Goal: Task Accomplishment & Management: Use online tool/utility

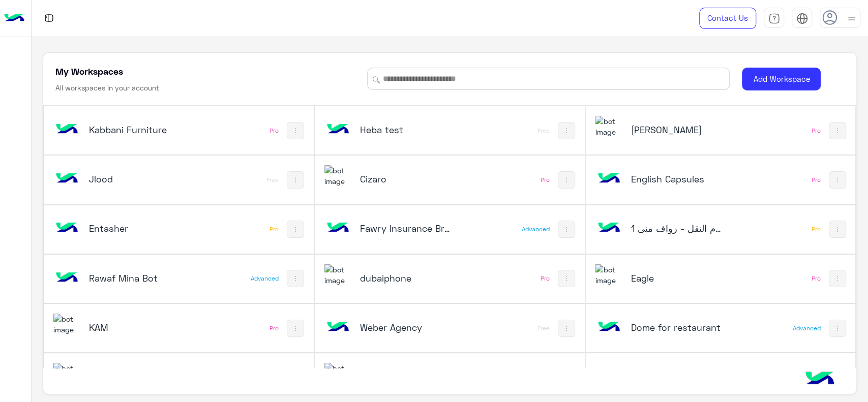
scroll to position [4, 0]
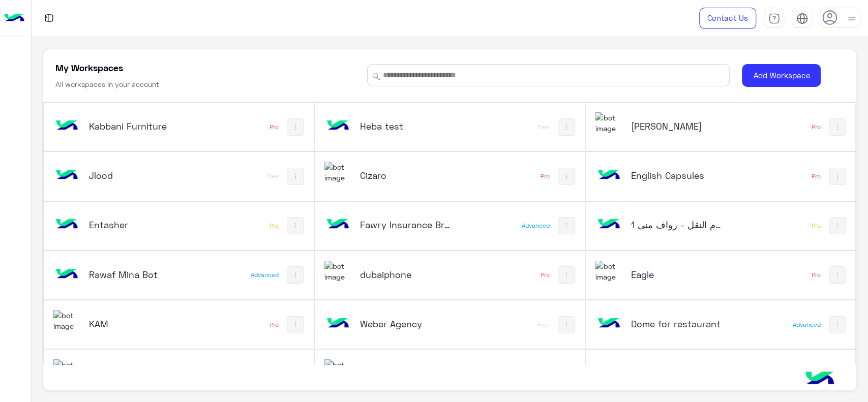
click at [650, 279] on h5 "Eagle" at bounding box center [675, 274] width 90 height 12
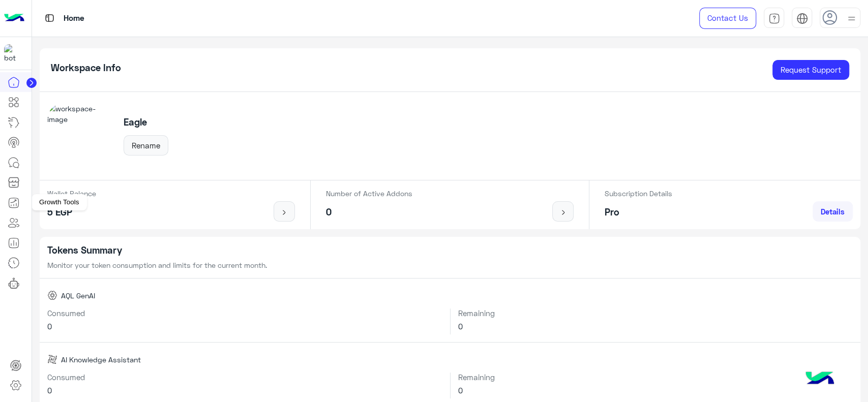
click at [14, 207] on icon at bounding box center [14, 203] width 12 height 12
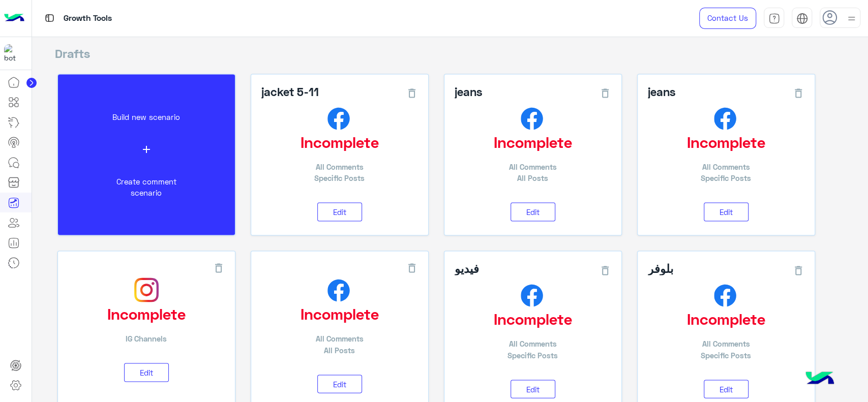
scroll to position [1245, 0]
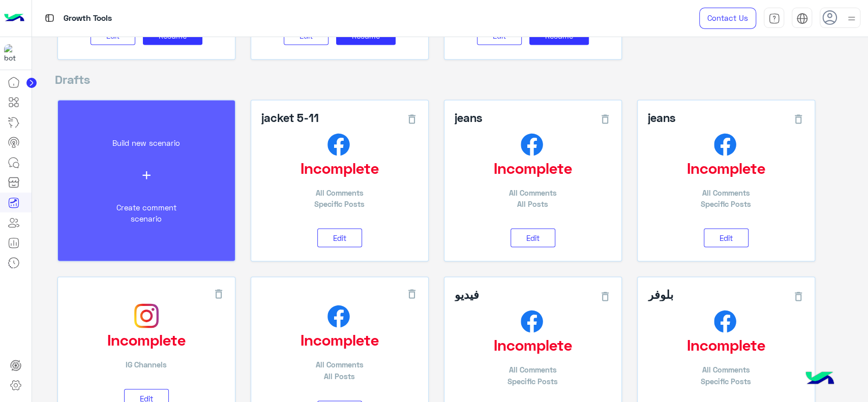
click at [153, 148] on button "Build new scenario add Create comment scenario" at bounding box center [146, 180] width 177 height 161
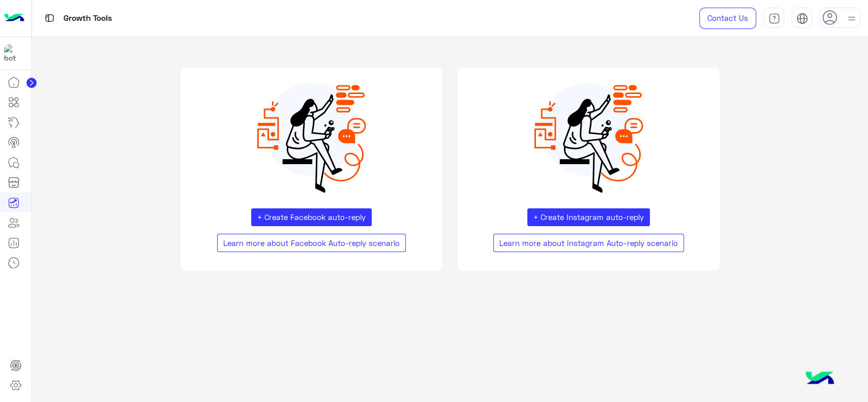
scroll to position [0, 0]
click at [287, 215] on button "+ Create Facebook auto-reply" at bounding box center [311, 217] width 121 height 18
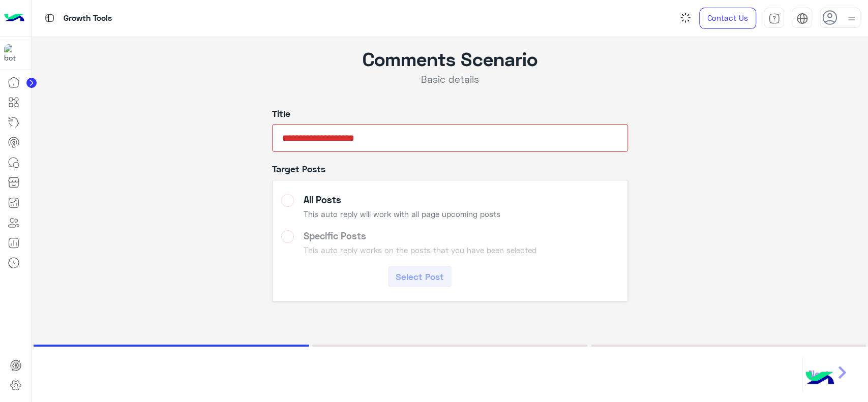
click at [301, 140] on input "text" at bounding box center [450, 138] width 356 height 28
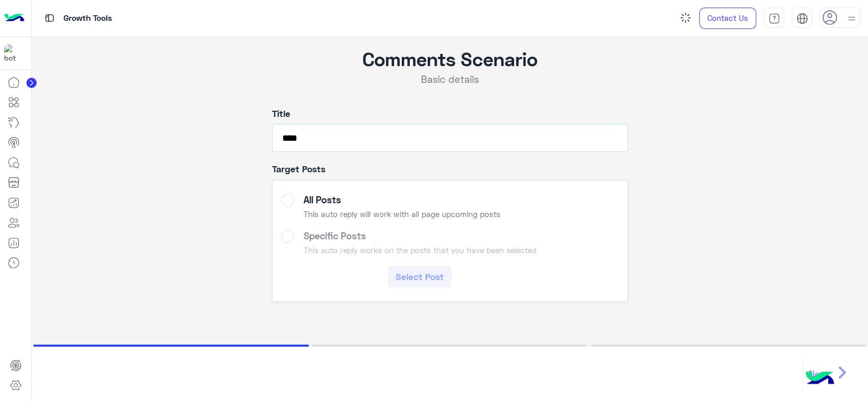
type input "****"
click at [355, 243] on label "Specific Posts This auto reply works on the posts that you have been selected S…" at bounding box center [449, 258] width 337 height 57
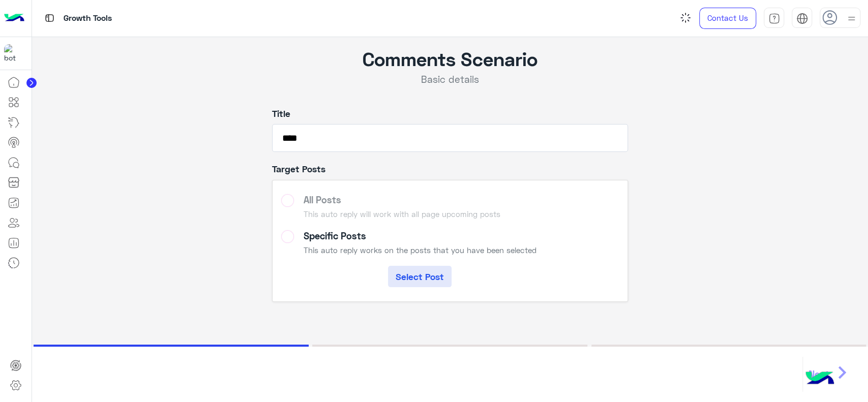
click at [422, 279] on button "Select Post" at bounding box center [420, 276] width 64 height 21
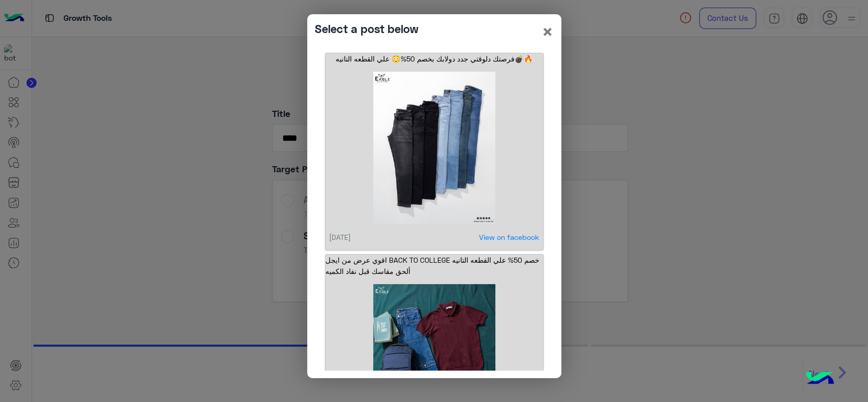
click at [430, 128] on img at bounding box center [434, 148] width 196 height 152
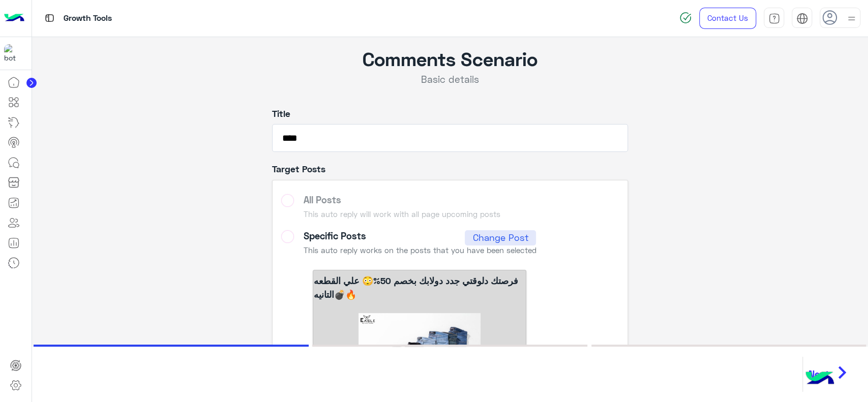
scroll to position [98, 0]
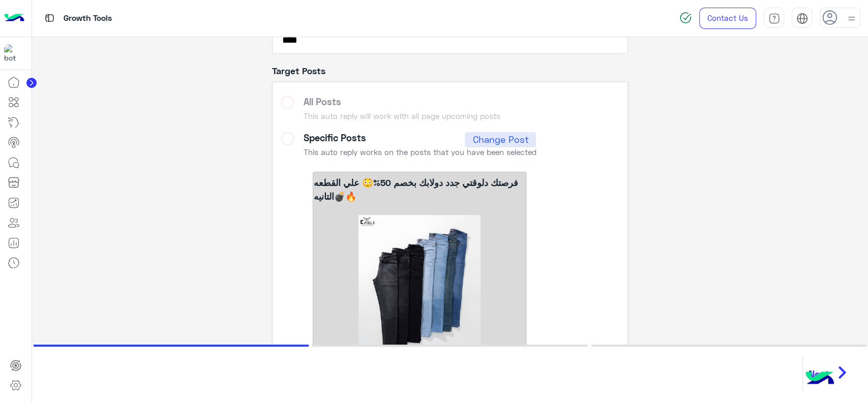
click at [855, 377] on button "Next chevron_right" at bounding box center [829, 375] width 55 height 36
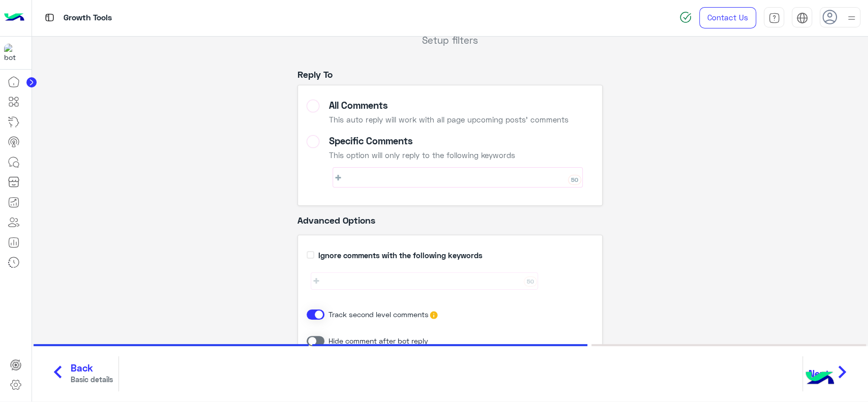
scroll to position [38, 0]
click at [848, 375] on icon "chevron_right" at bounding box center [841, 372] width 25 height 30
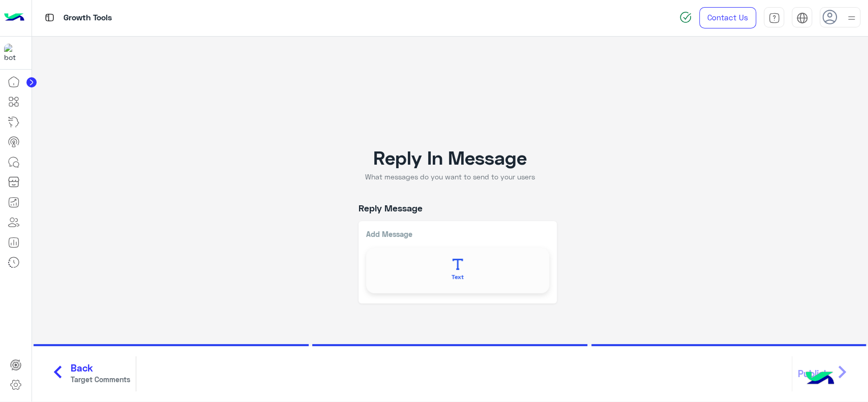
click at [464, 261] on button "Text" at bounding box center [456, 270] width 175 height 38
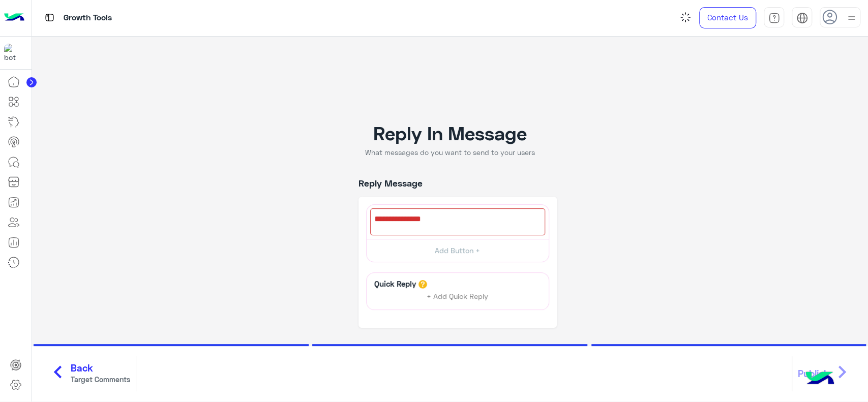
click at [424, 224] on div at bounding box center [457, 221] width 175 height 27
type textarea "*"
type textarea "**********"
click at [458, 248] on button "Add Button +" at bounding box center [457, 250] width 182 height 23
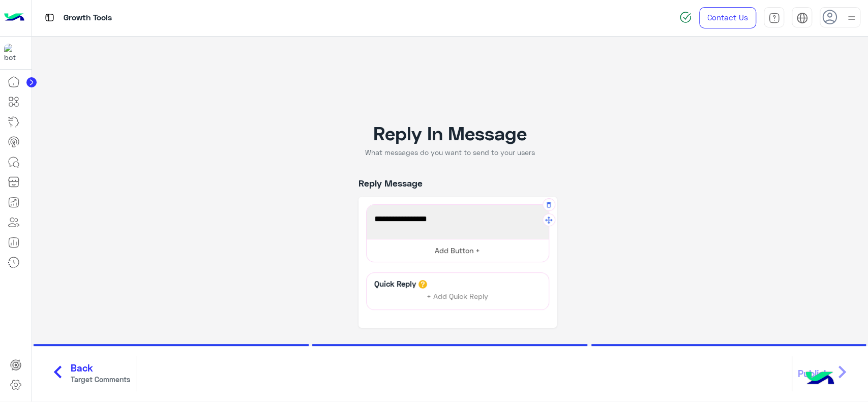
click at [458, 248] on button "Add Button +" at bounding box center [457, 250] width 182 height 23
click at [443, 249] on button "Add Button +" at bounding box center [457, 250] width 182 height 23
click at [459, 254] on button "Add Button +" at bounding box center [457, 250] width 182 height 23
click at [486, 241] on div "**********" at bounding box center [457, 233] width 183 height 58
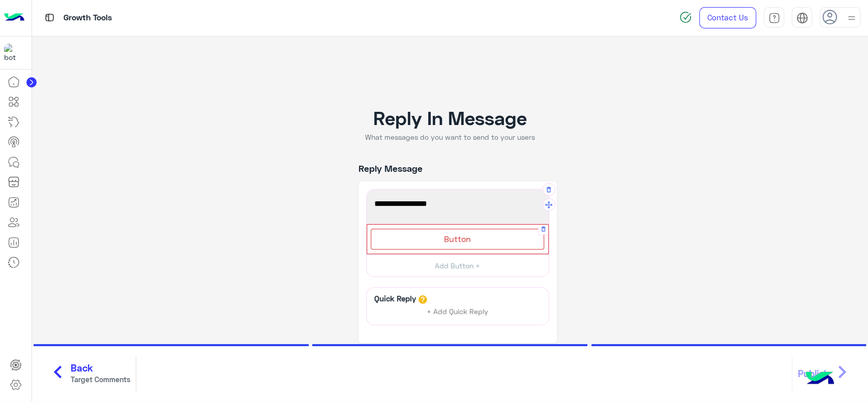
click at [474, 241] on div "Button" at bounding box center [457, 239] width 173 height 21
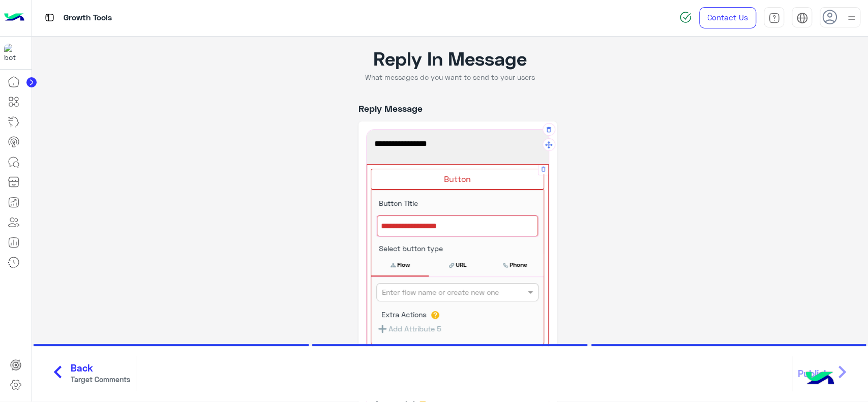
click at [459, 221] on div at bounding box center [457, 225] width 161 height 21
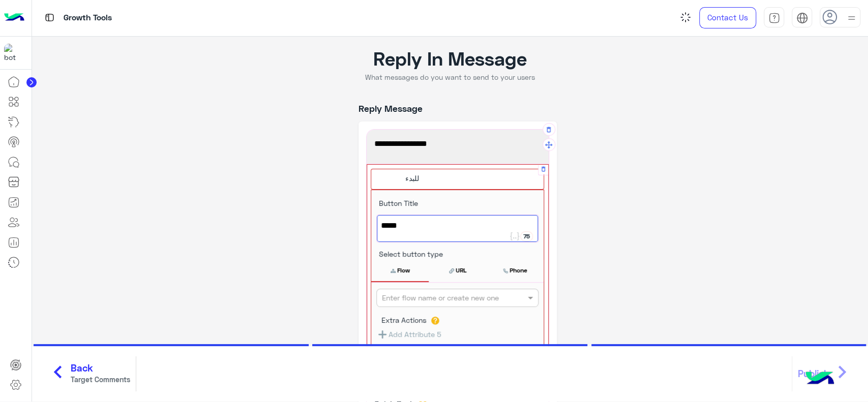
type textarea "*****"
click at [452, 300] on input "text" at bounding box center [440, 298] width 117 height 11
click at [442, 315] on div "Welcome Message" at bounding box center [457, 317] width 162 height 19
click at [636, 261] on div "**********" at bounding box center [450, 244] width 821 height 415
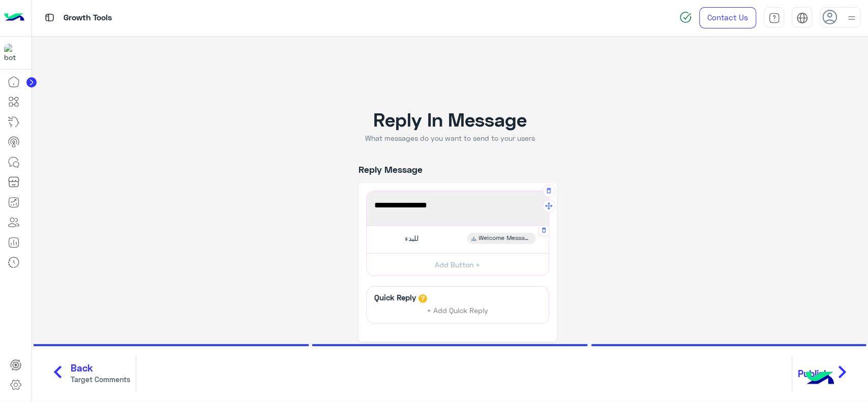
click at [842, 369] on icon "chevron_right" at bounding box center [841, 372] width 25 height 30
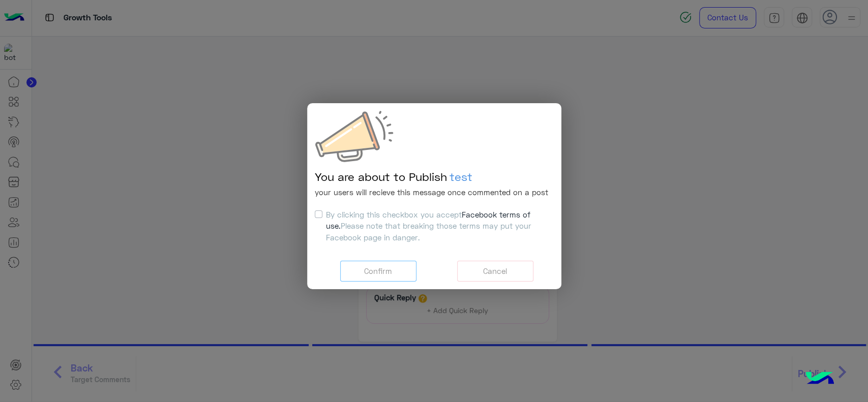
click at [353, 218] on label "By clicking this checkbox you accept Facebook terms of use. Please note that br…" at bounding box center [436, 226] width 220 height 35
click at [371, 266] on button "Confirm" at bounding box center [378, 271] width 76 height 21
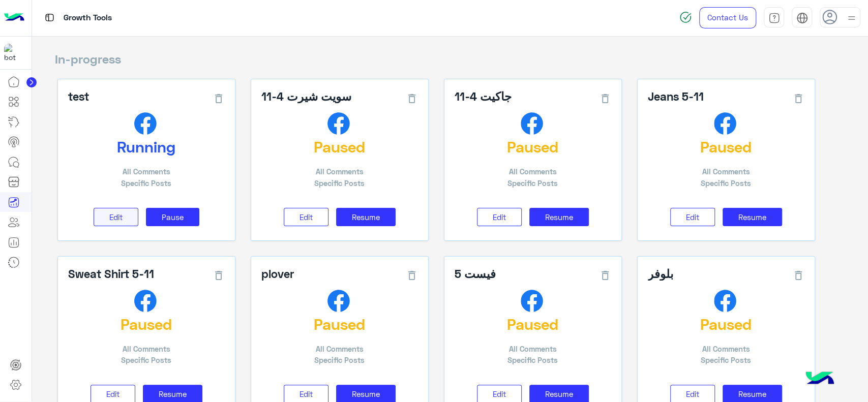
click at [110, 210] on button "Edit" at bounding box center [116, 217] width 45 height 19
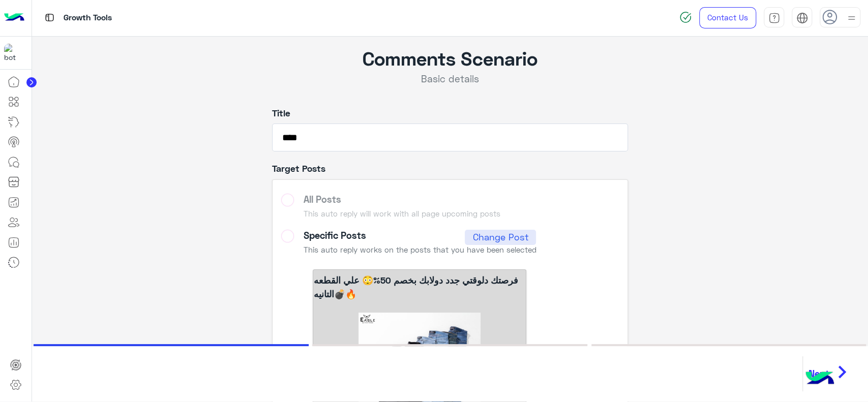
scroll to position [98, 0]
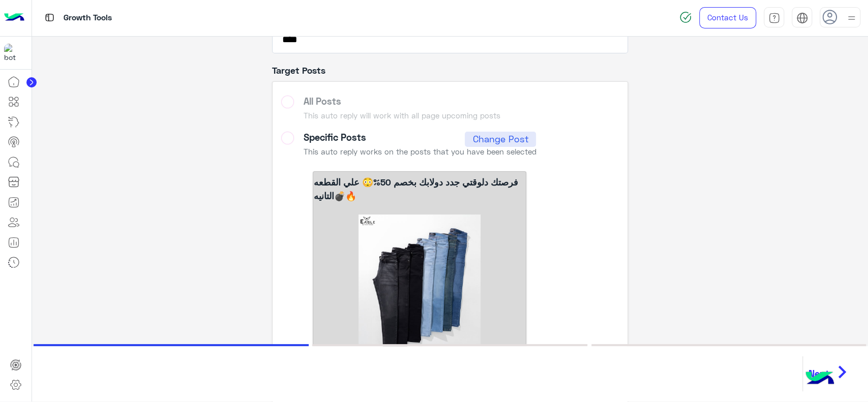
click at [203, 217] on div "Comments Scenario Basic details Title **** Target Posts All Posts This auto rep…" at bounding box center [450, 175] width 821 height 473
click at [505, 135] on button "Change Post" at bounding box center [500, 139] width 71 height 15
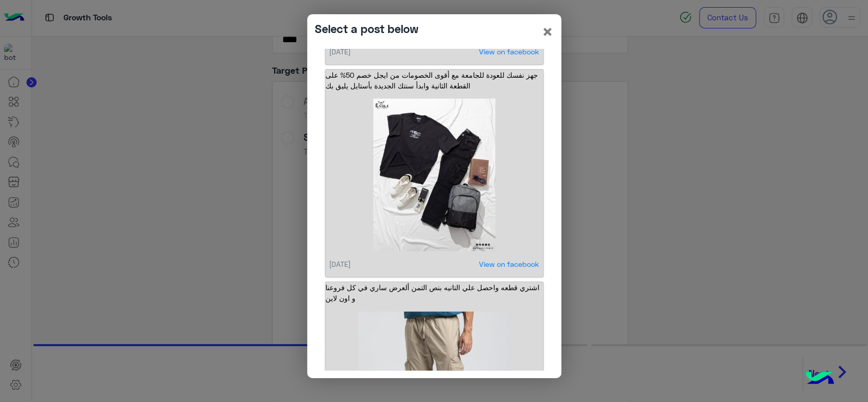
scroll to position [599, 0]
click at [393, 175] on img at bounding box center [434, 176] width 196 height 152
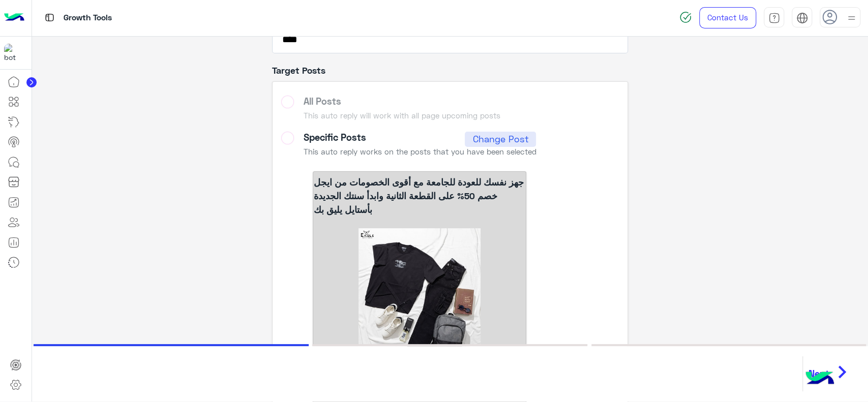
click at [846, 367] on icon "chevron_right" at bounding box center [841, 372] width 25 height 30
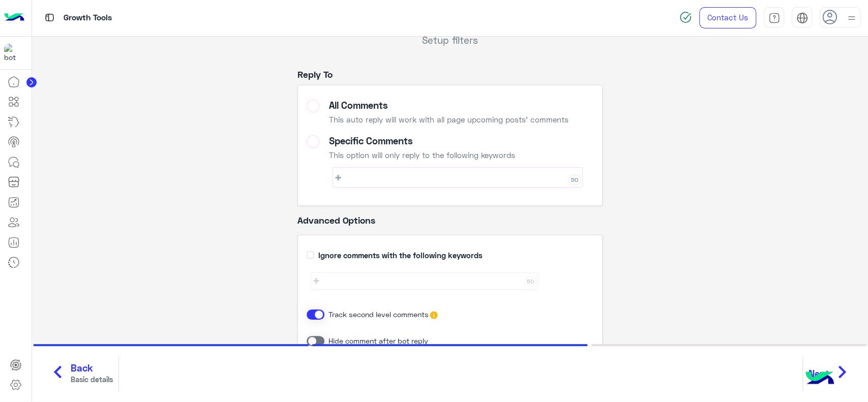
scroll to position [38, 0]
click at [846, 367] on icon "chevron_right" at bounding box center [841, 372] width 25 height 30
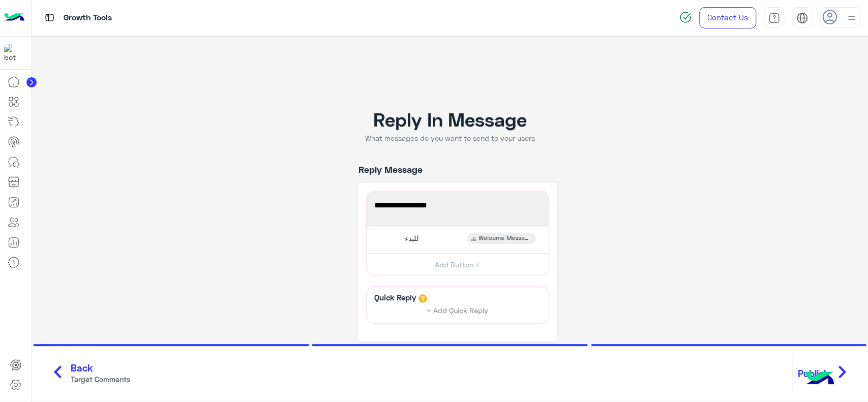
click at [846, 367] on icon "chevron_right" at bounding box center [841, 372] width 25 height 30
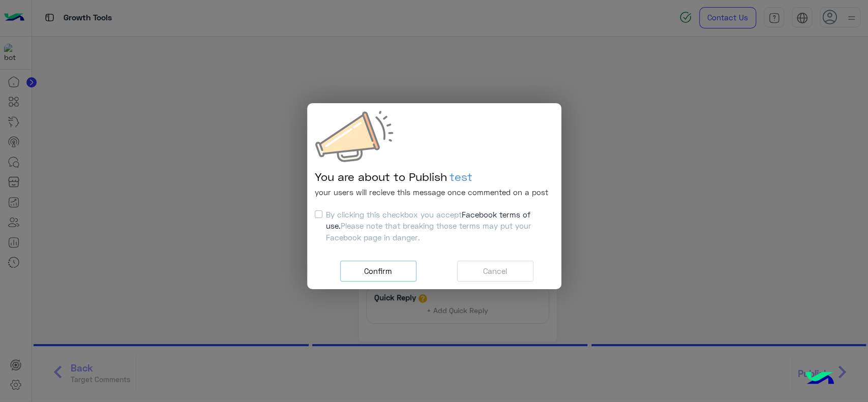
click at [385, 274] on button "Confirm" at bounding box center [378, 271] width 76 height 21
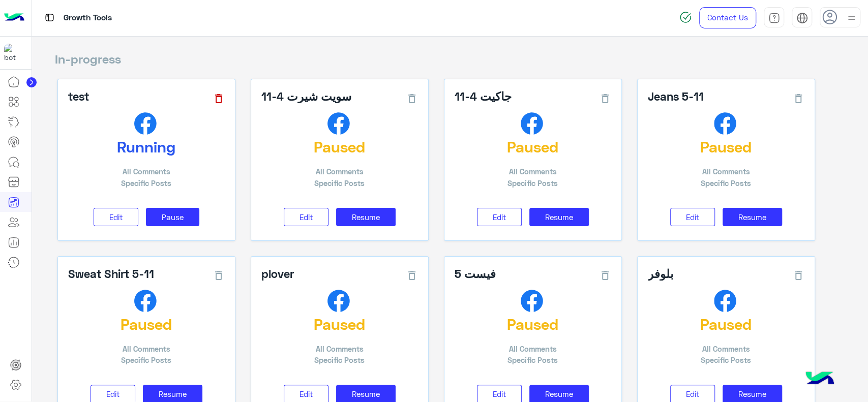
click at [224, 96] on icon at bounding box center [218, 98] width 12 height 12
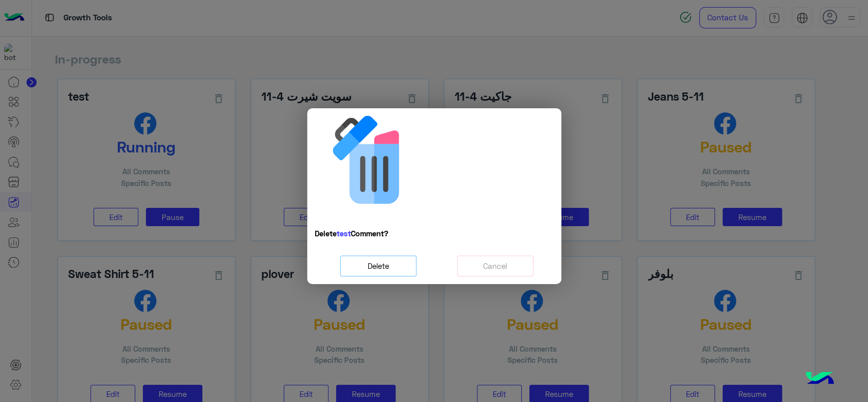
click at [386, 268] on span "Delete" at bounding box center [377, 265] width 21 height 9
